Goal: Task Accomplishment & Management: Complete application form

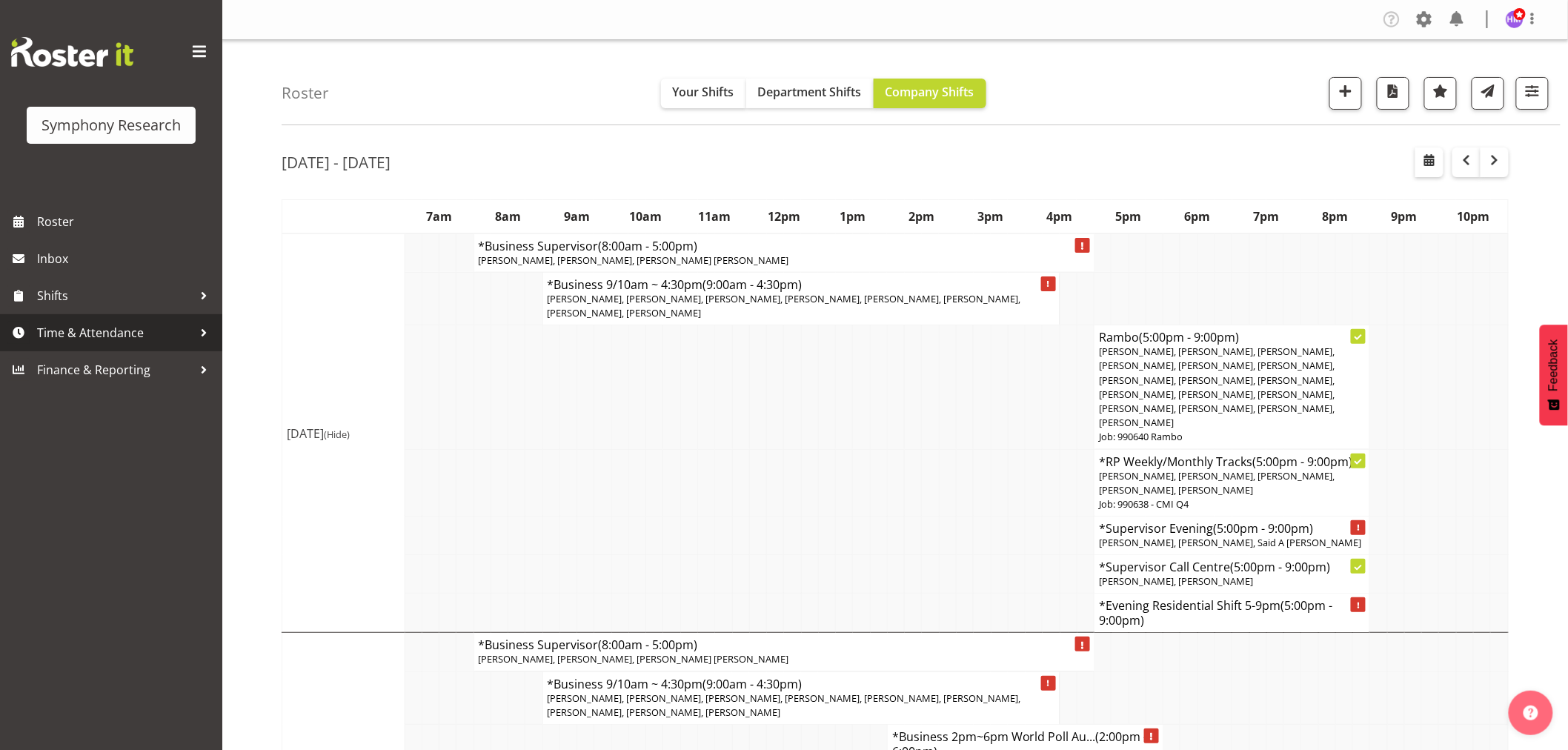
click at [120, 339] on span "Time & Attendance" at bounding box center [114, 332] width 155 height 22
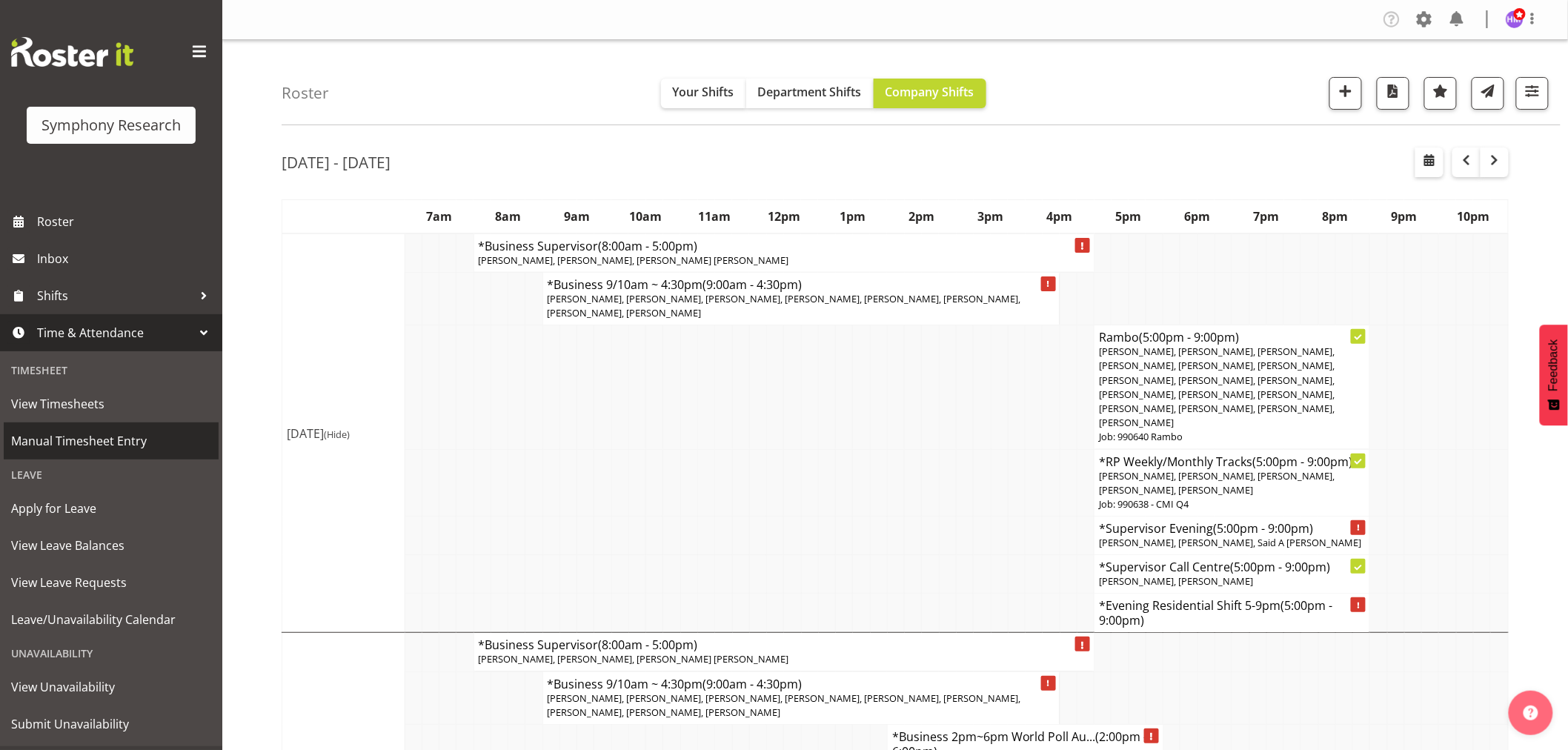
click at [120, 447] on span "Manual Timesheet Entry" at bounding box center [111, 440] width 200 height 22
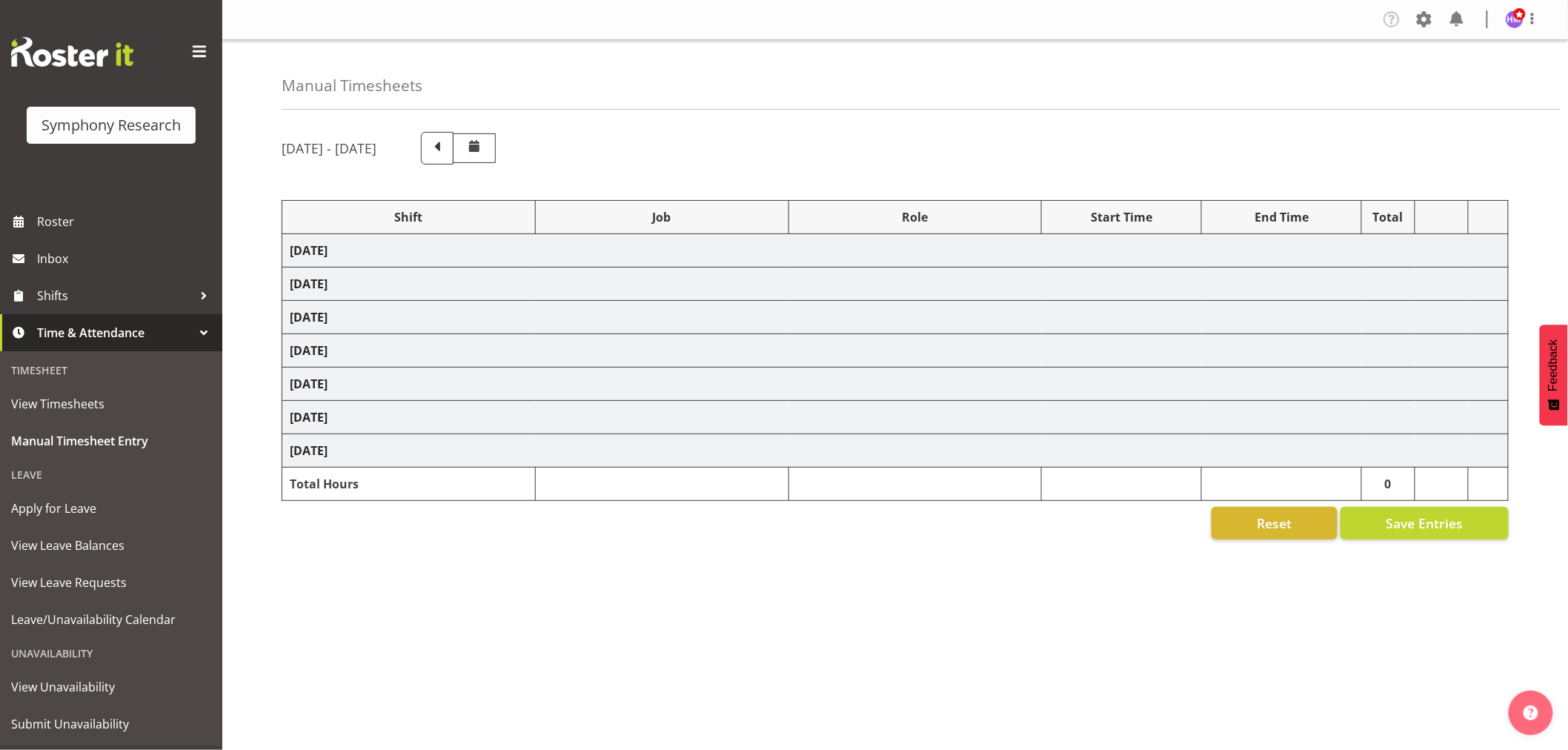
select select "1607"
select select "760"
select select "1607"
select select "743"
select select "1607"
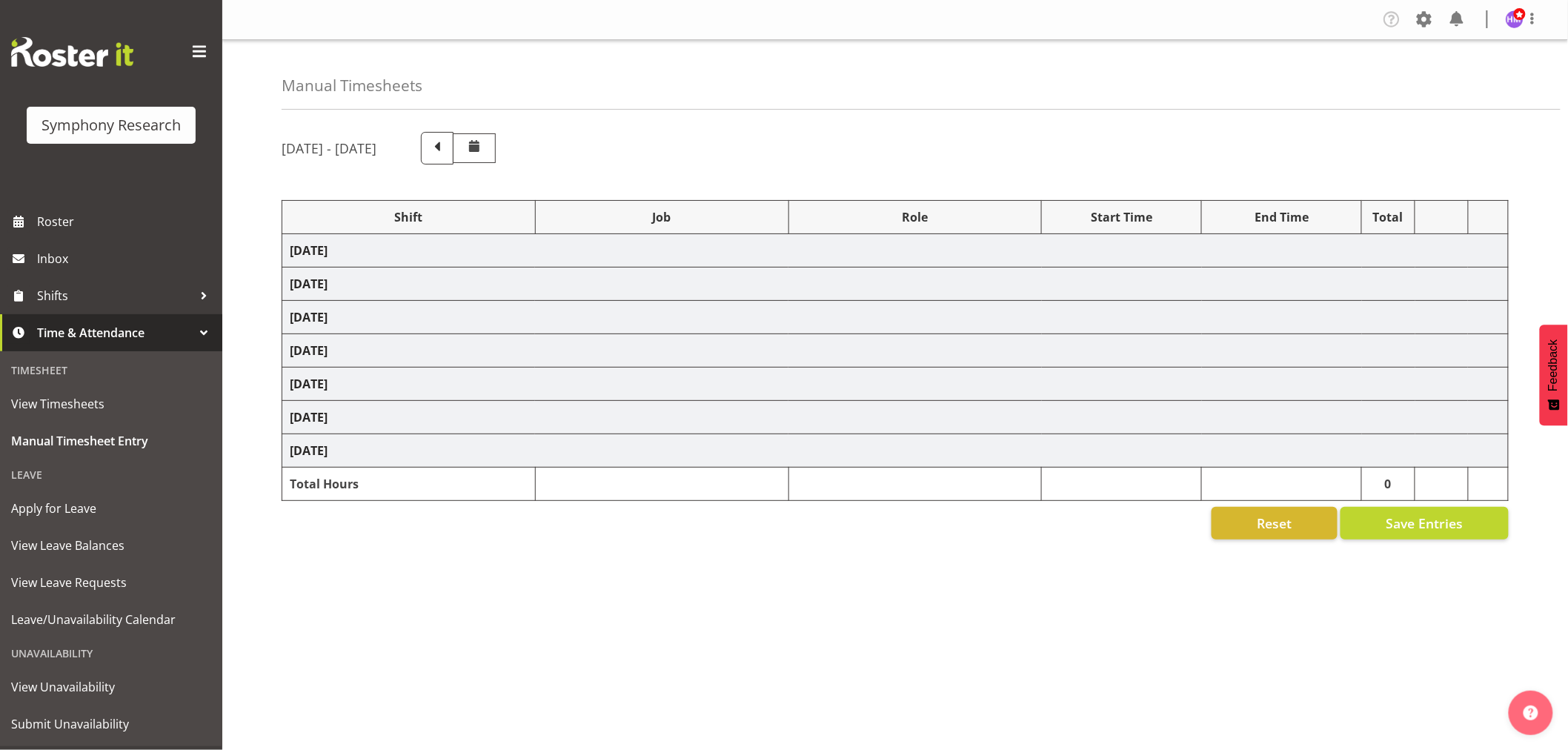
select select "10527"
select select "1607"
select select "10499"
select select "1607"
select select "743"
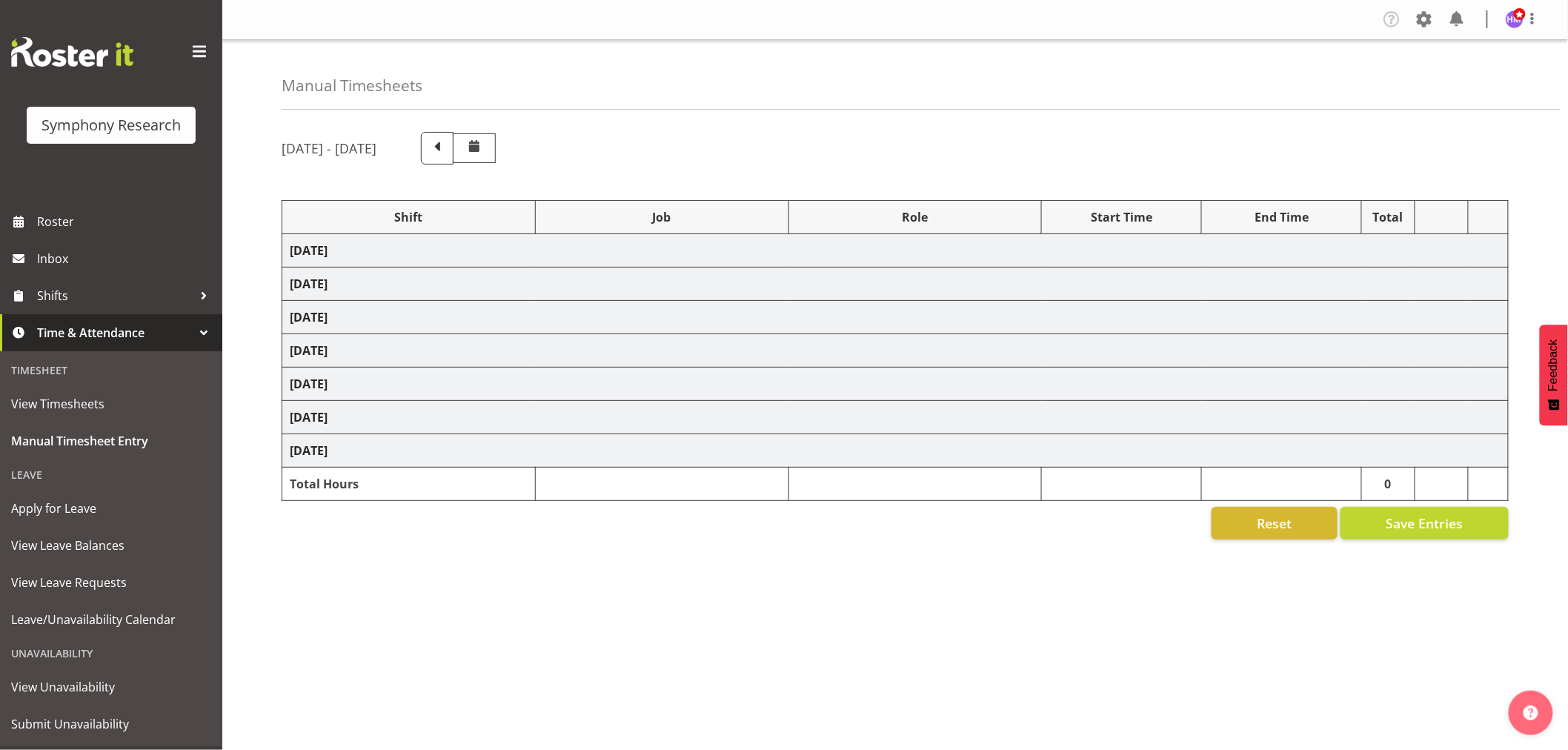
select select "1607"
select select "757"
select select "1607"
select select "10499"
select select "1607"
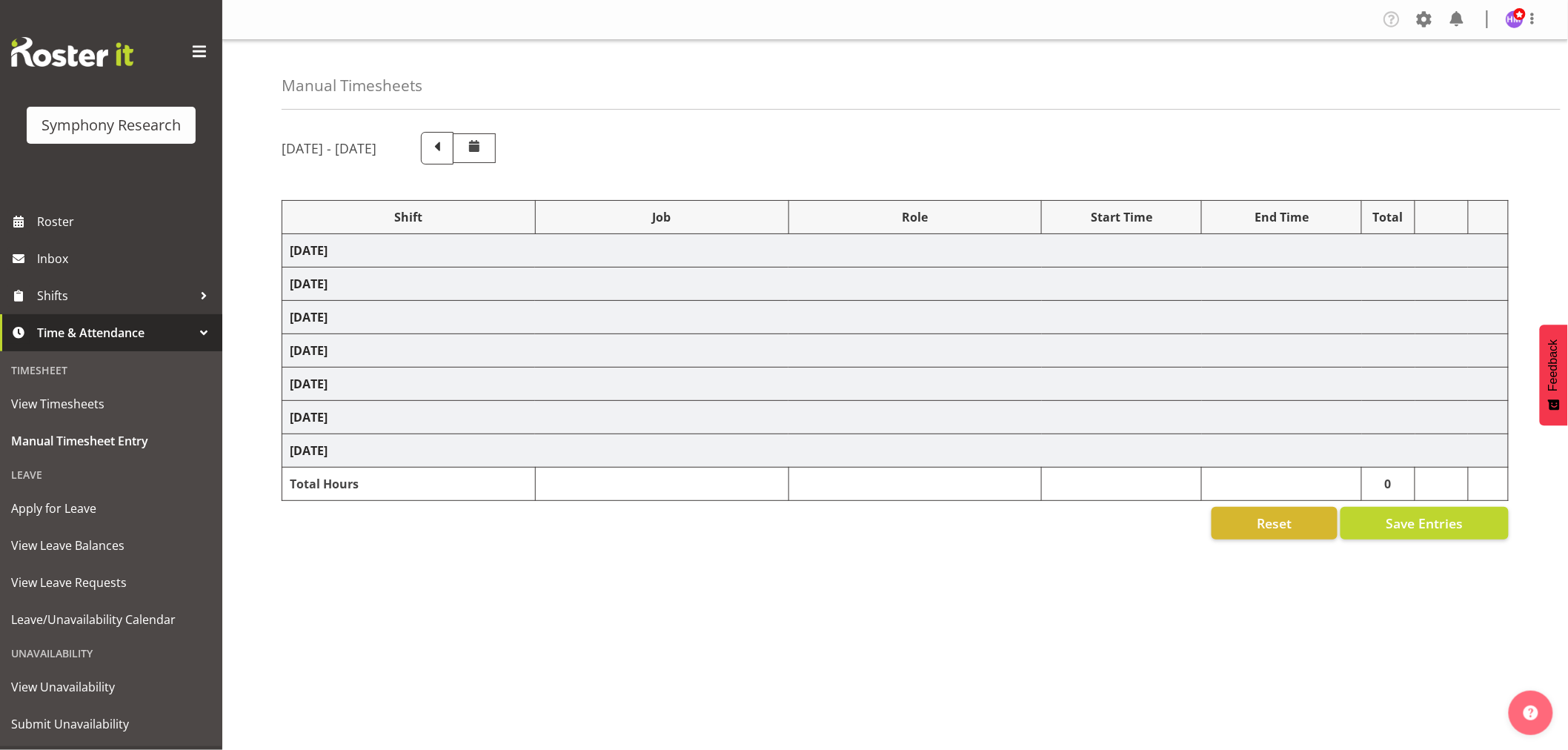
select select "10575"
select select "1607"
select select "10587"
select select "1607"
select select "757"
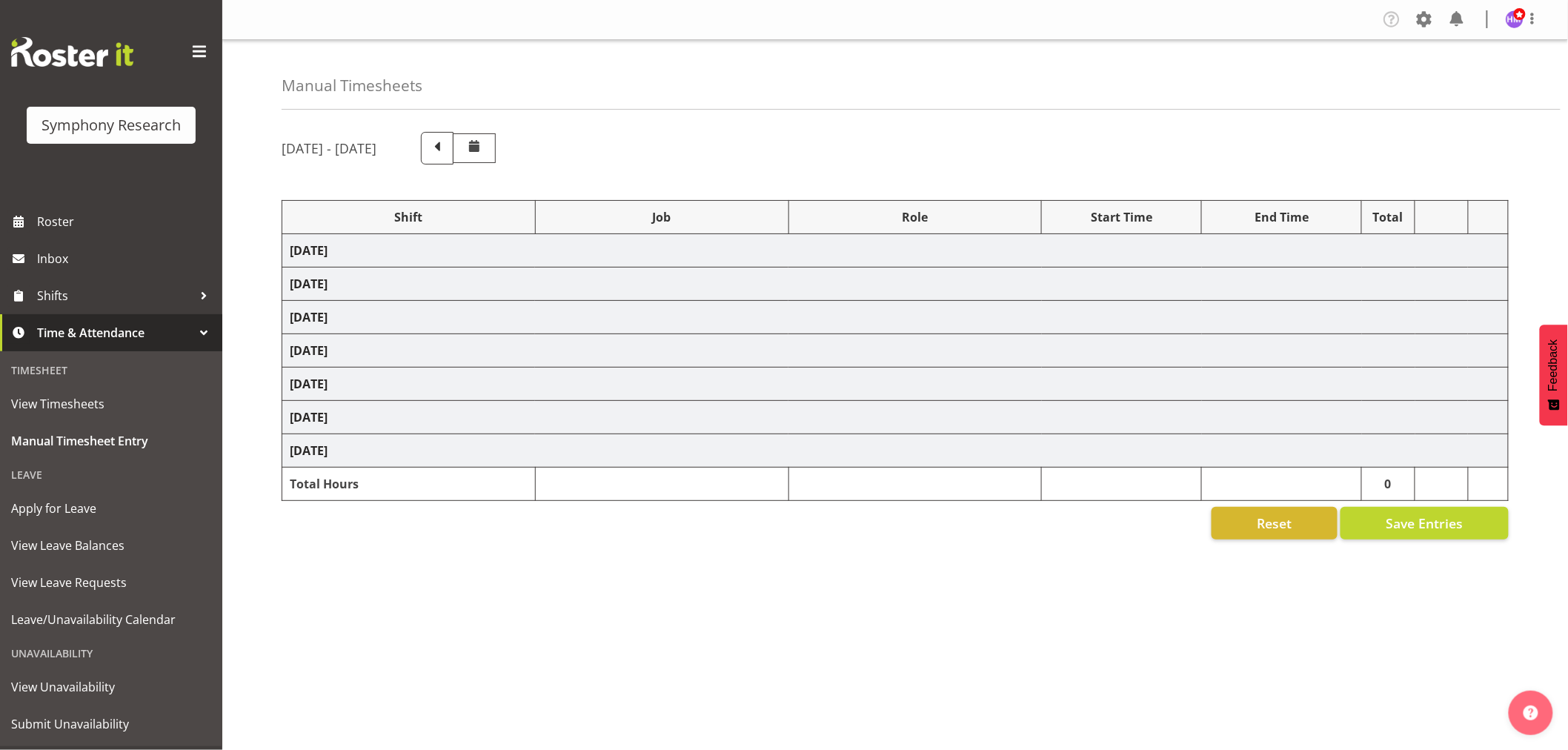
select select "1607"
select select "10575"
select select "1607"
select select "10485"
select select "1607"
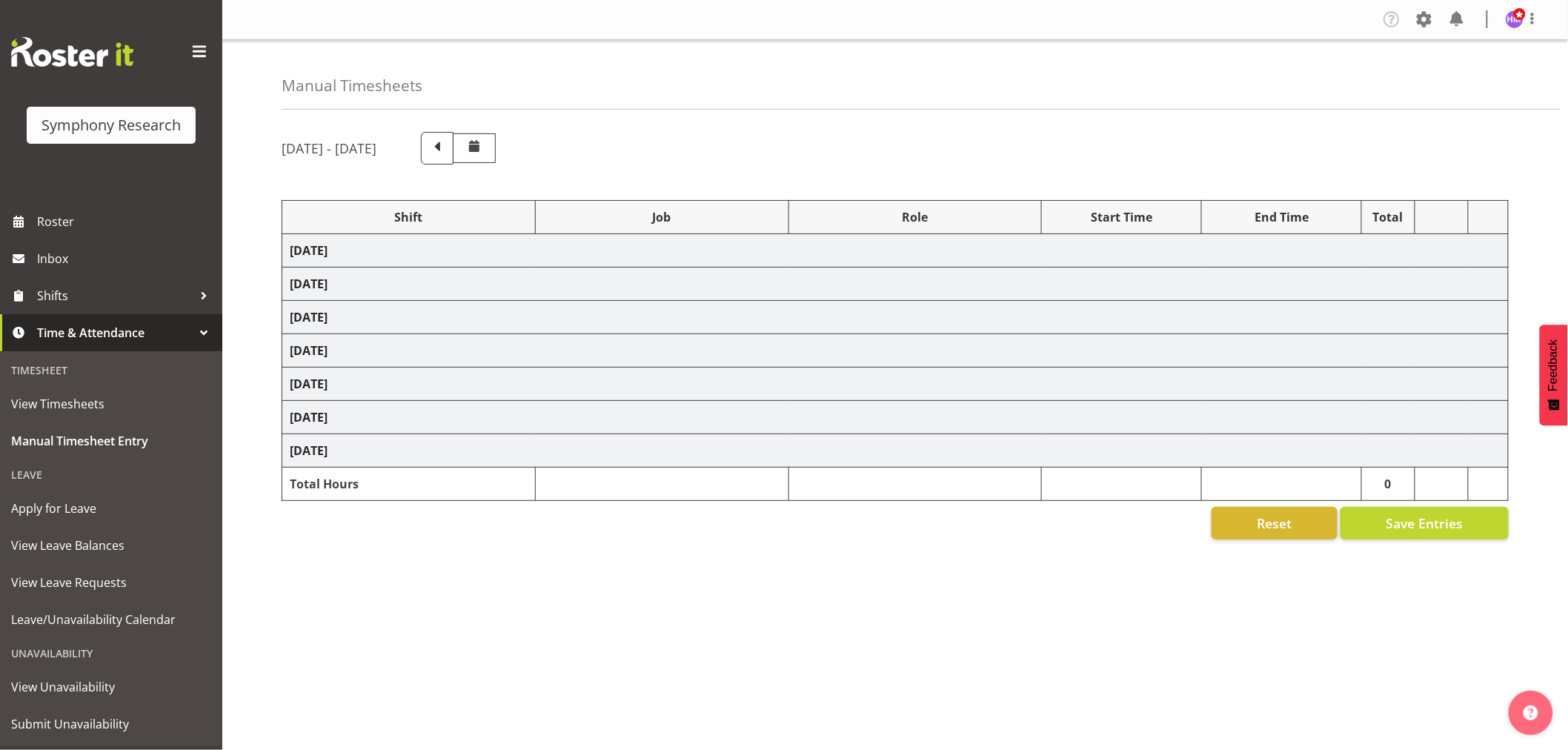
select select "10633"
select select "1607"
select select "10527"
select select "1607"
select select "10499"
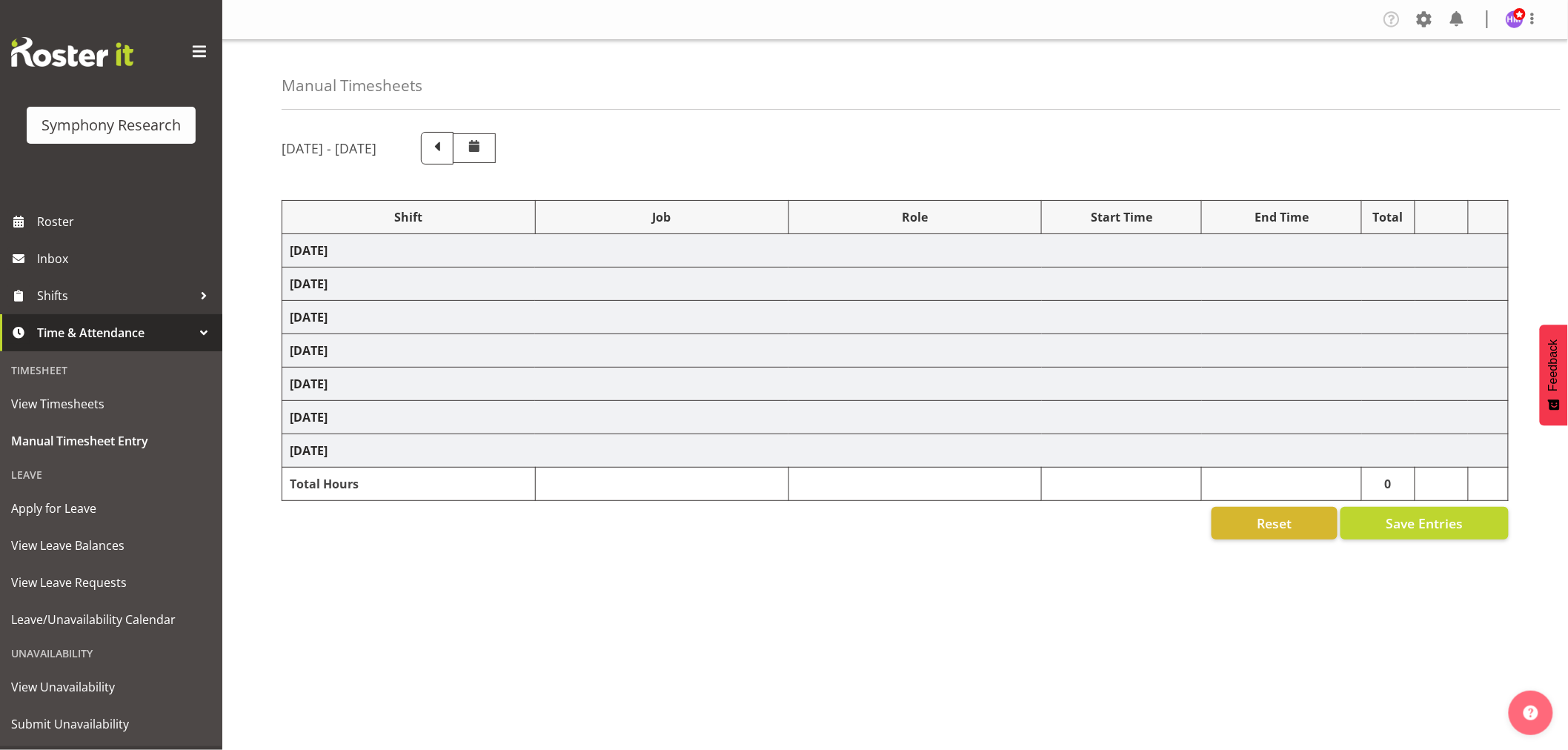
select select "1607"
select select "10731"
select select "1607"
select select "10587"
select select "1607"
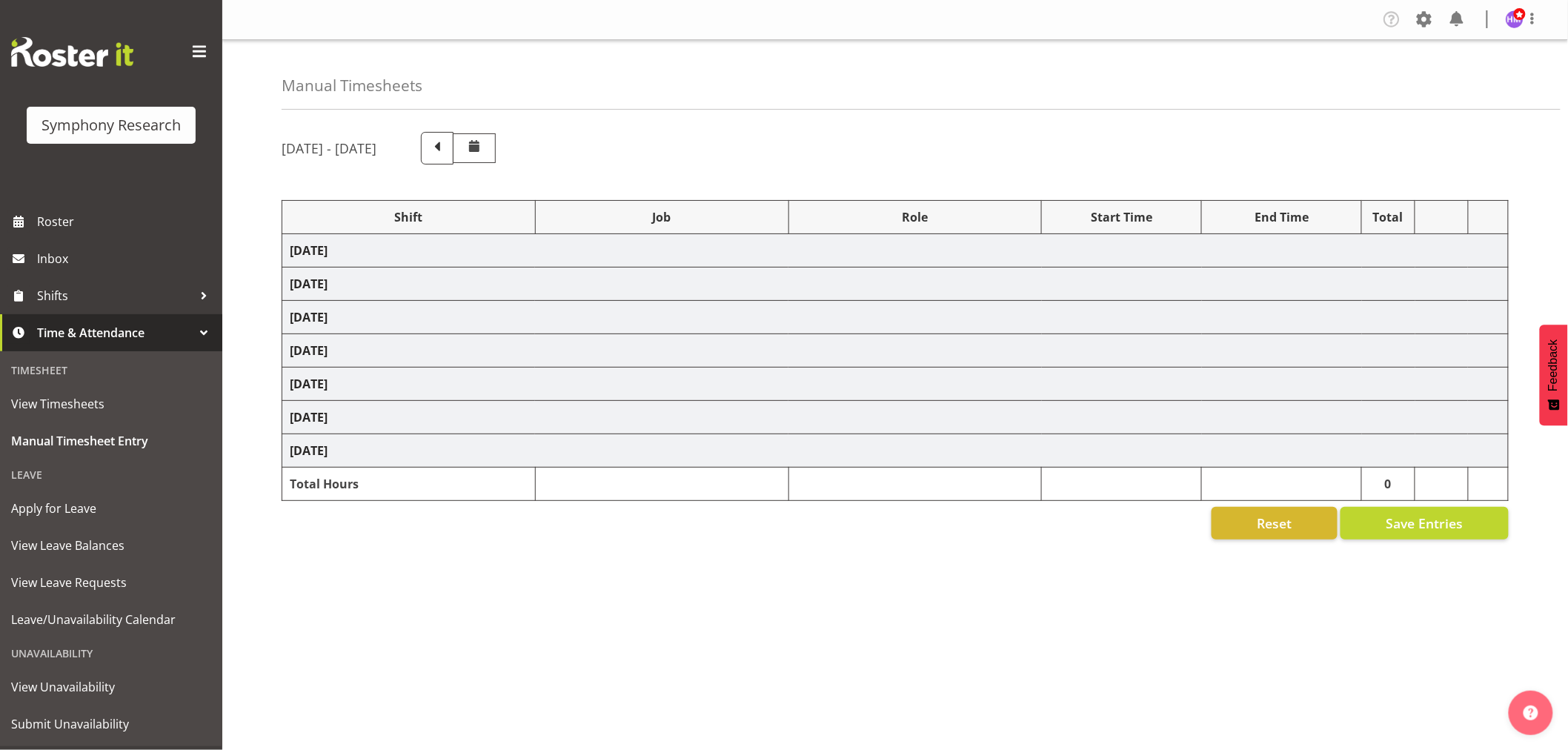
select select "10575"
select select "1607"
select select "10499"
select select "1607"
select select "10633"
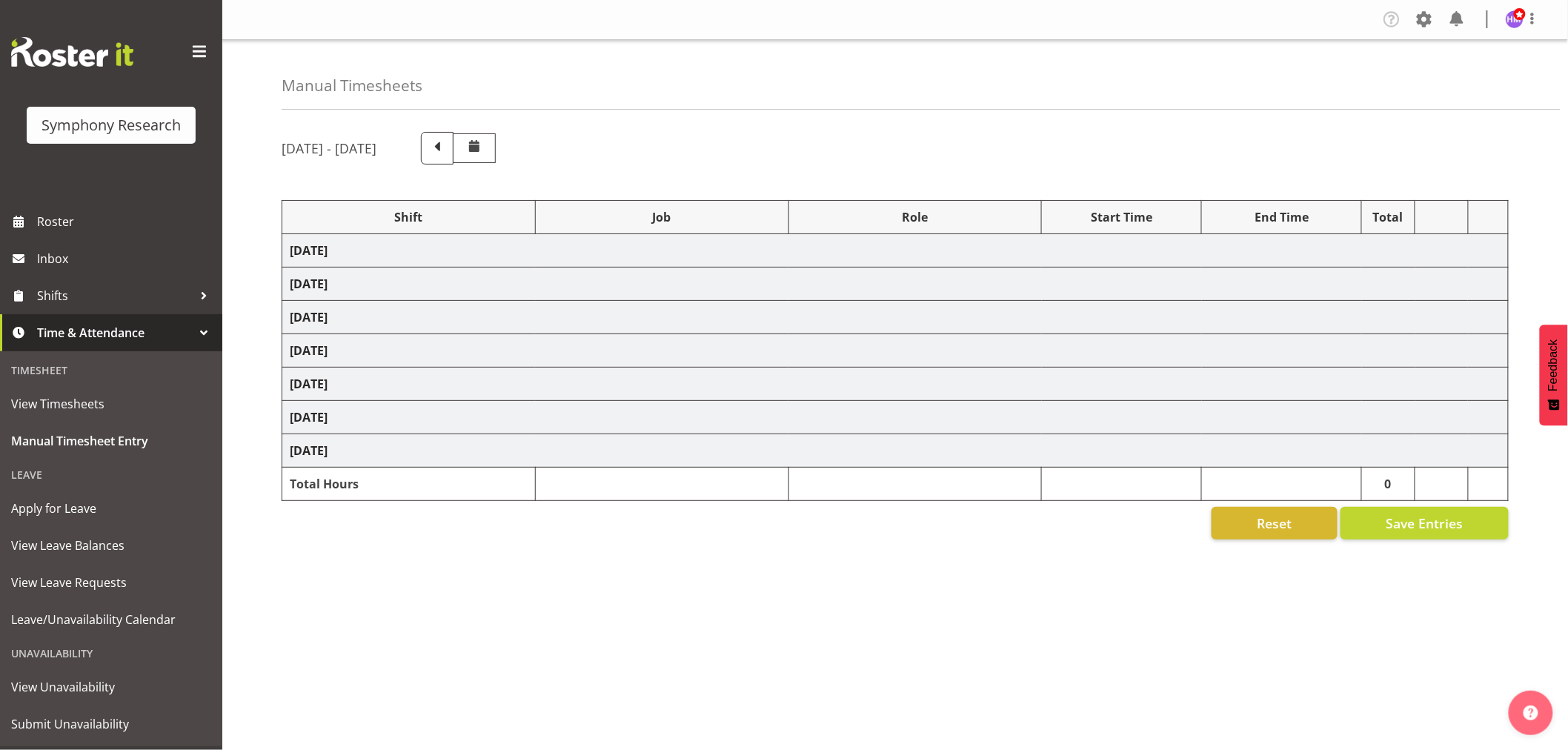
select select "1607"
select select "743"
select select "1607"
select select "10499"
select select "1607"
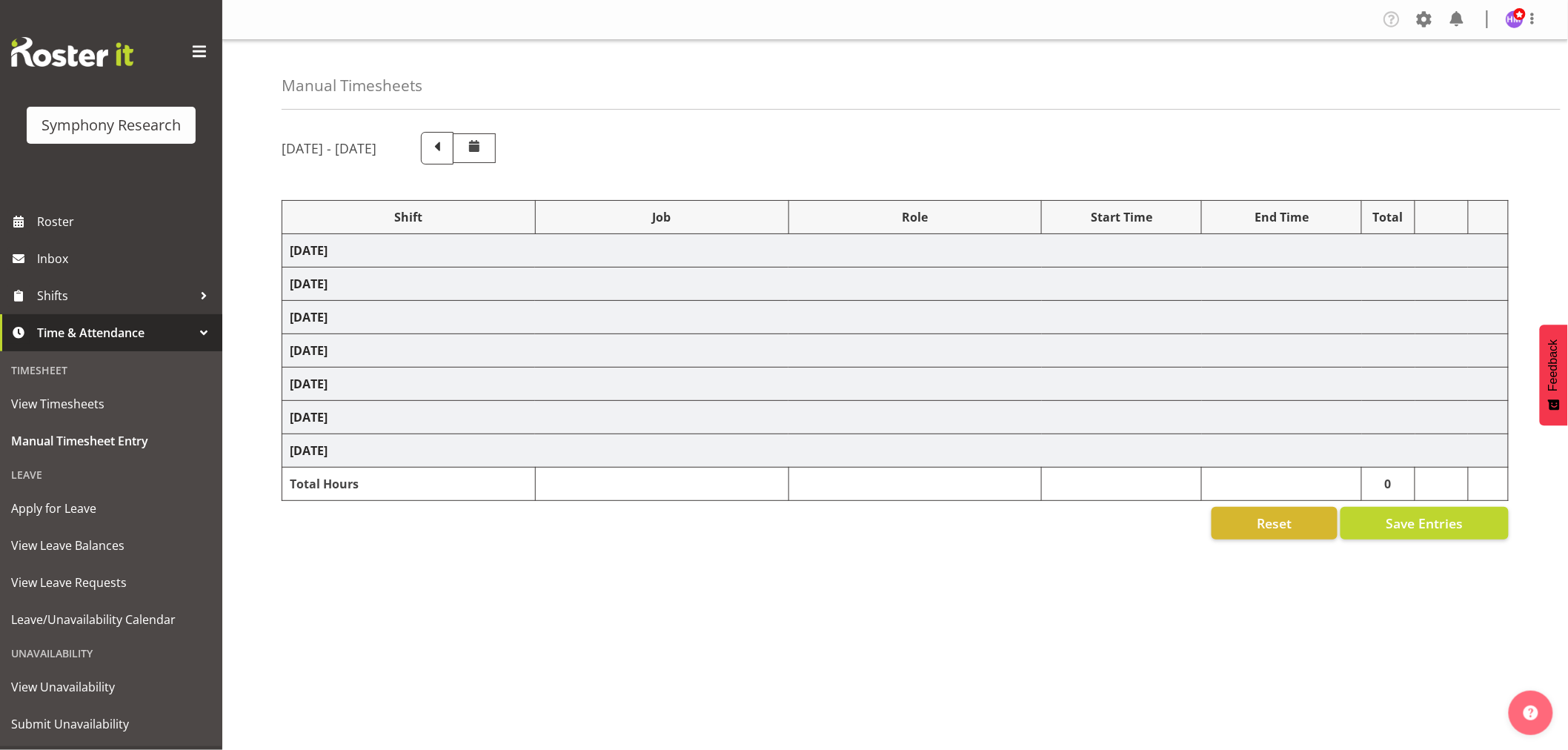
select select "757"
select select "1607"
select select "10587"
select select "1607"
select select "743"
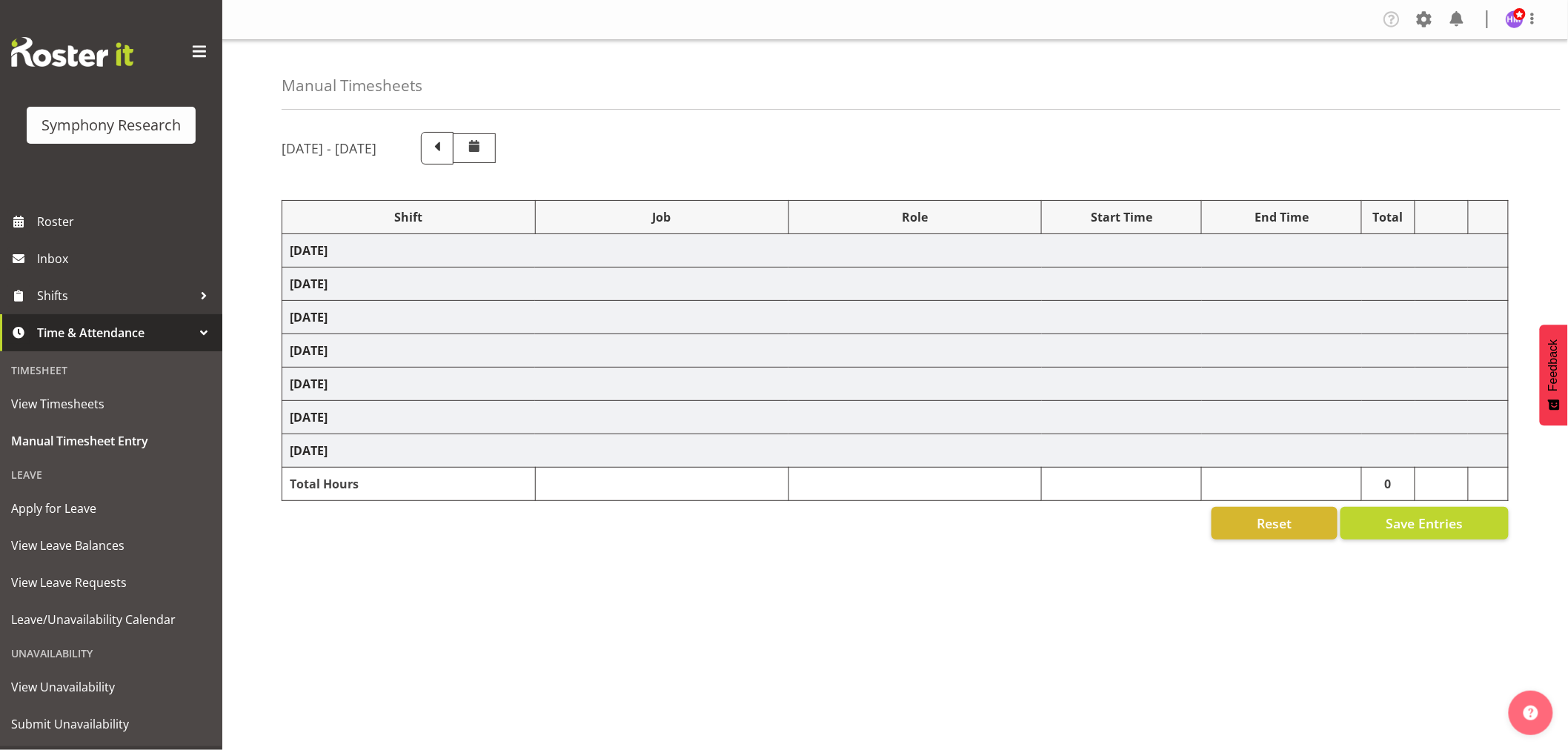
select select "1607"
select select "10587"
select select "1607"
select select "10730"
select select "1607"
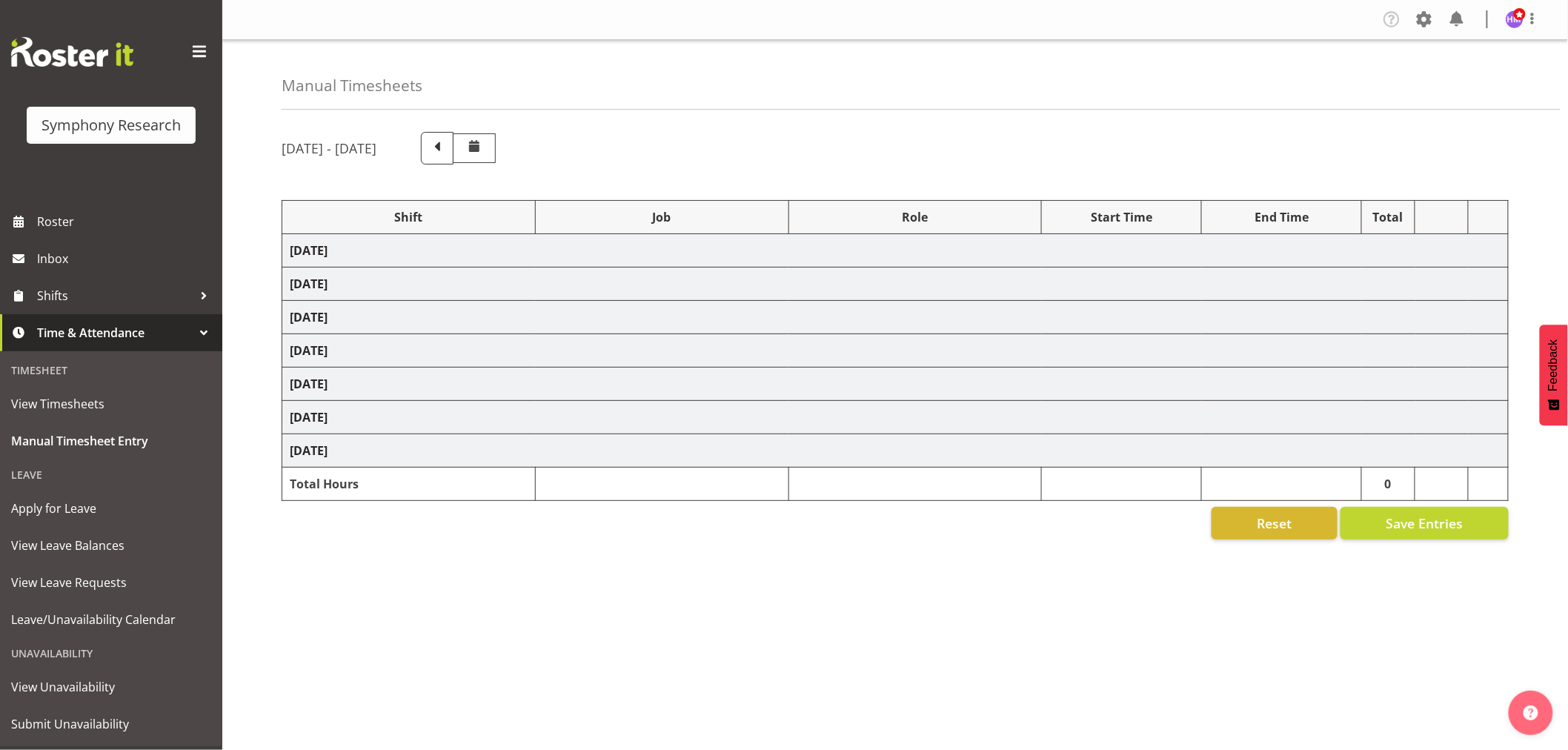
select select "743"
select select "1607"
select select "10732"
select select "1607"
select select "10732"
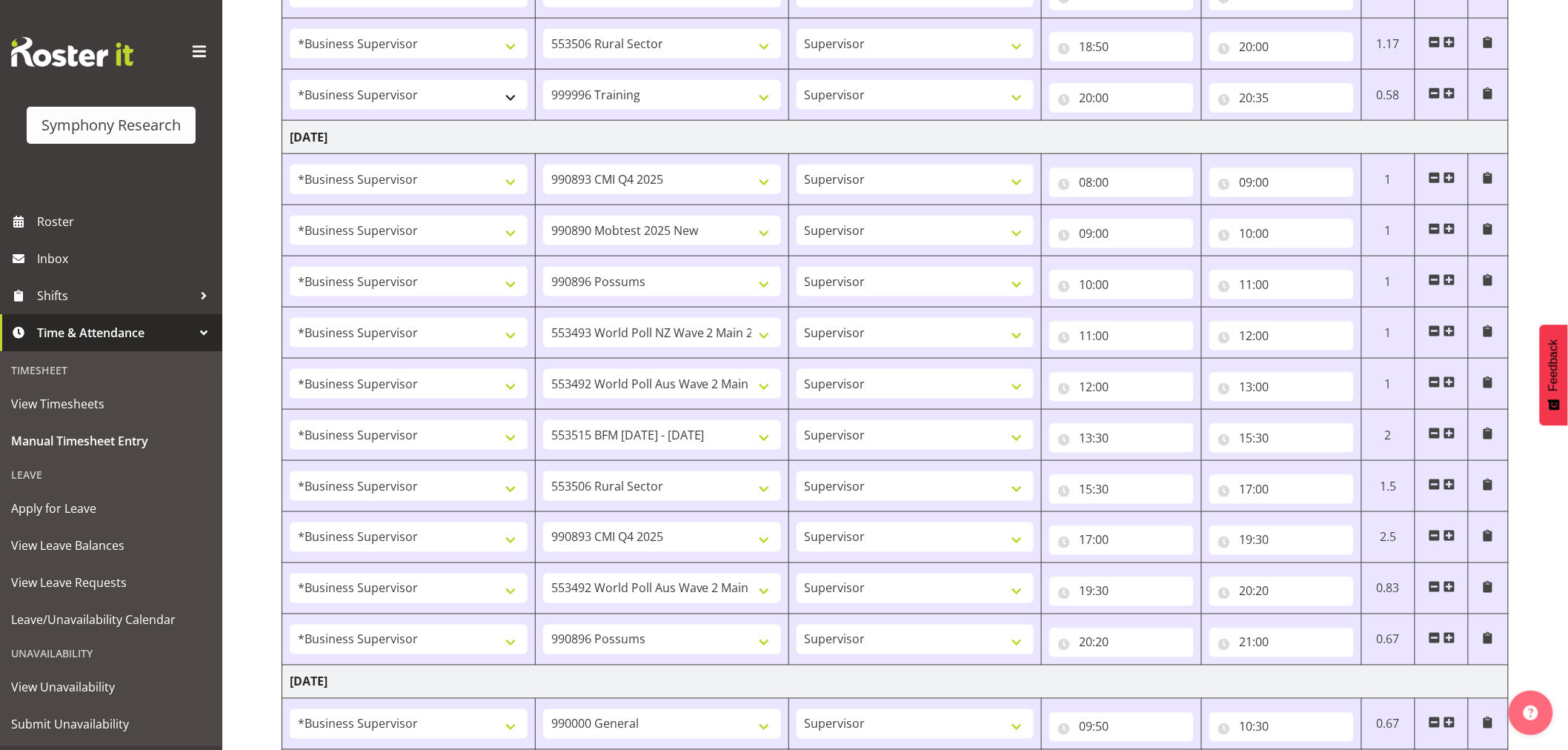
scroll to position [1452, 0]
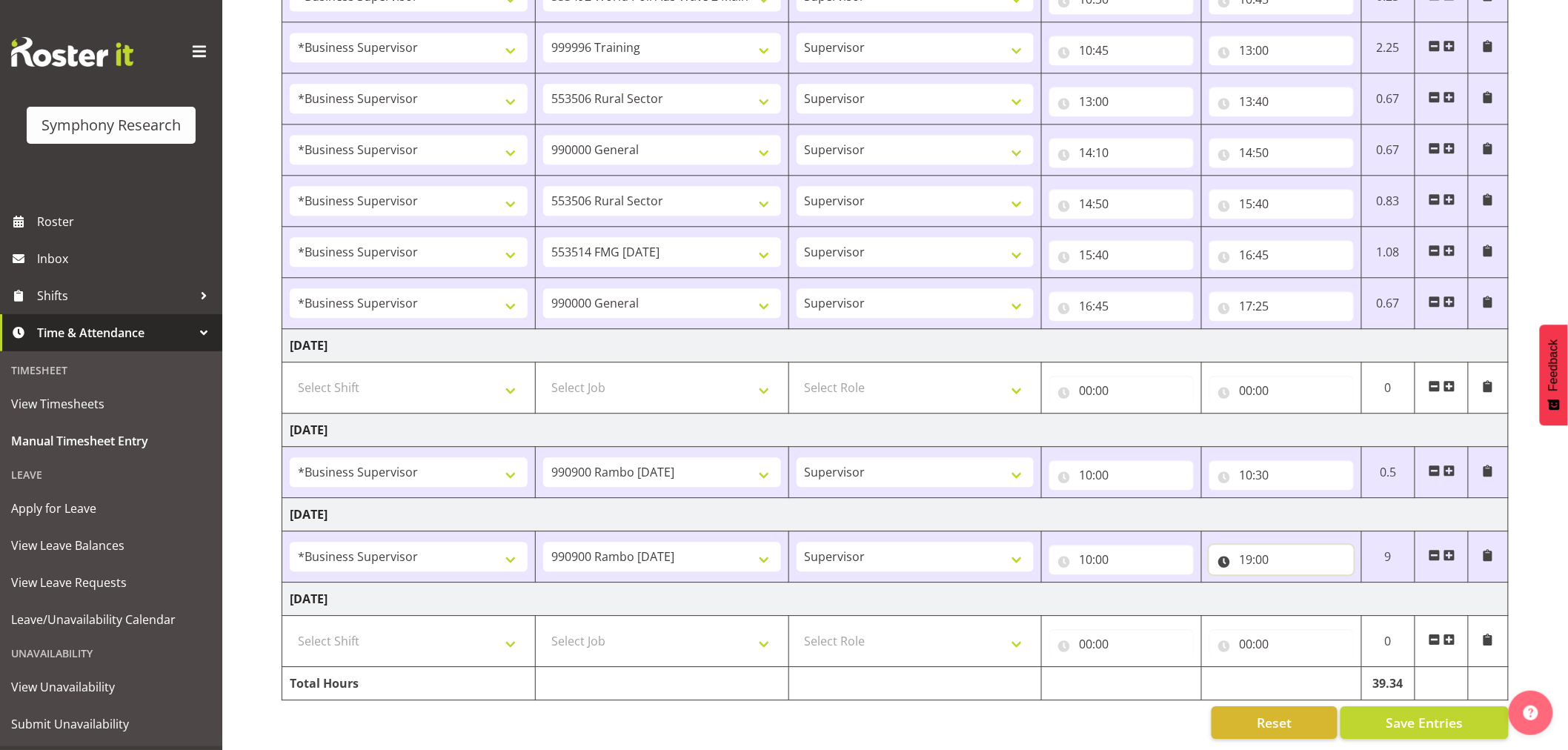
click at [1267, 550] on input "19:00" at bounding box center [1281, 559] width 145 height 29
click at [1350, 583] on select "00 01 02 03 04 05 06 07 08 09 10 11 12 13 14 15 16 17 18 19 20 21 22 23 24 25 2…" at bounding box center [1348, 597] width 33 height 29
select select "20"
click at [1332, 583] on select "00 01 02 03 04 05 06 07 08 09 10 11 12 13 14 15 16 17 18 19 20 21 22 23 24 25 2…" at bounding box center [1348, 597] width 33 height 29
type input "19:20"
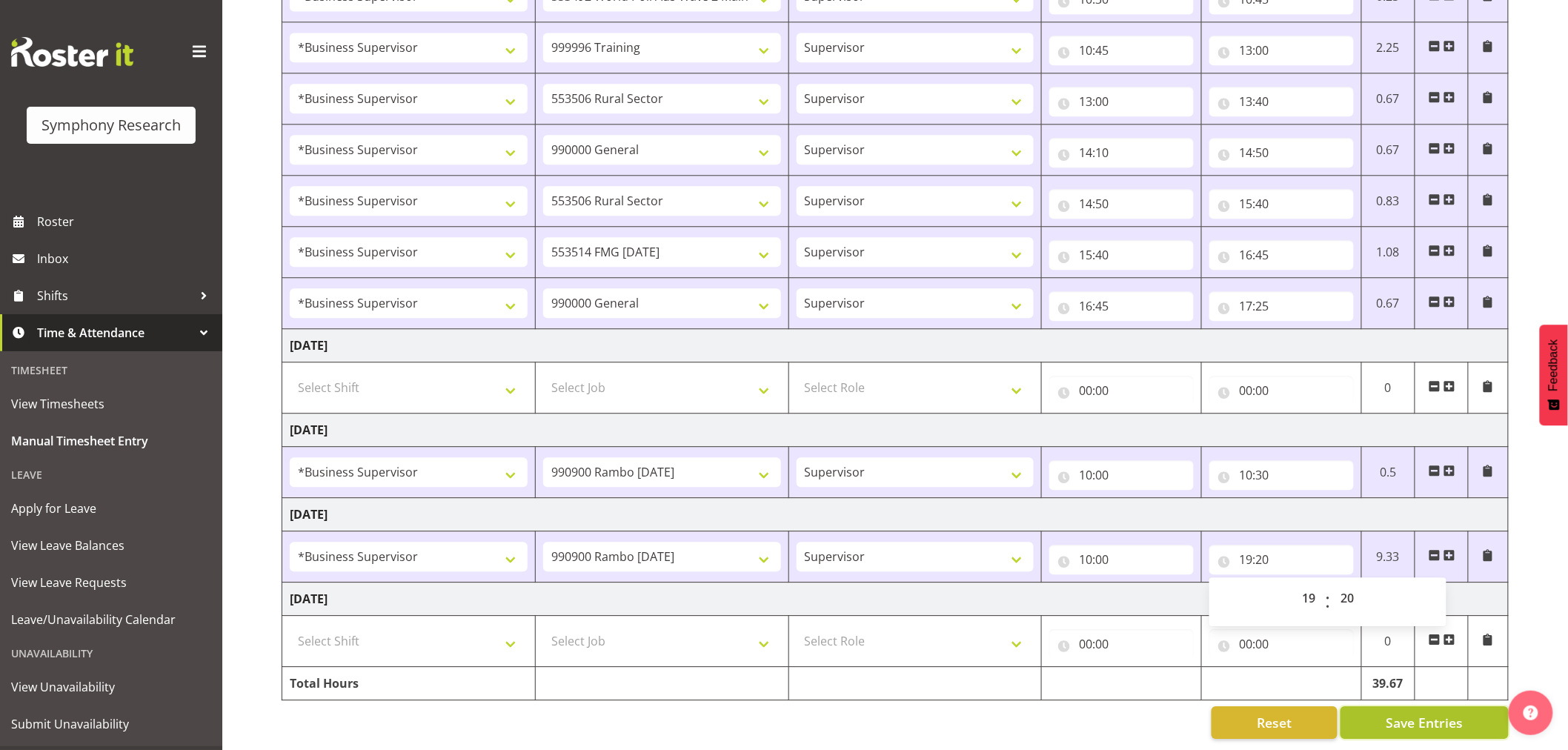
click at [1455, 712] on span "Save Entries" at bounding box center [1424, 722] width 77 height 20
